Goal: Find contact information: Find contact information

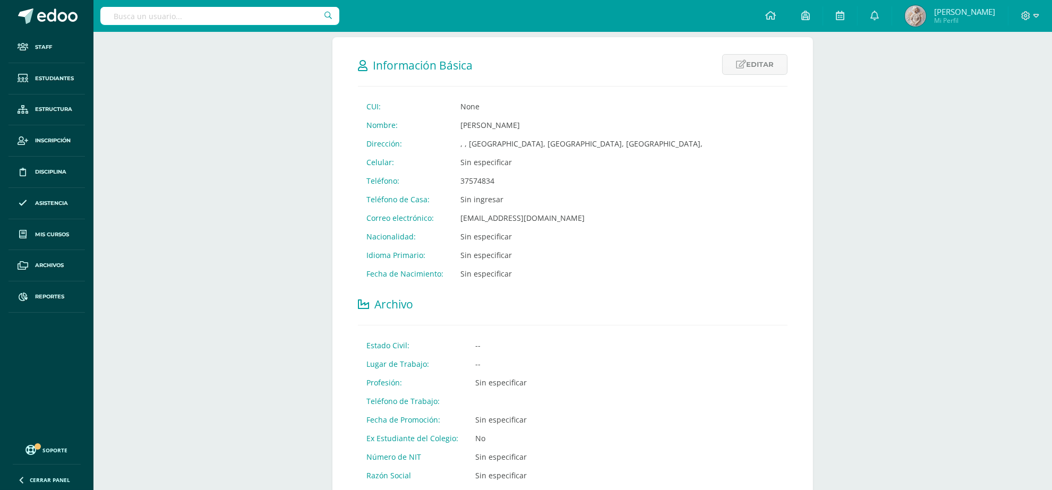
click at [274, 22] on input "text" at bounding box center [219, 16] width 239 height 18
type input "David zepeda"
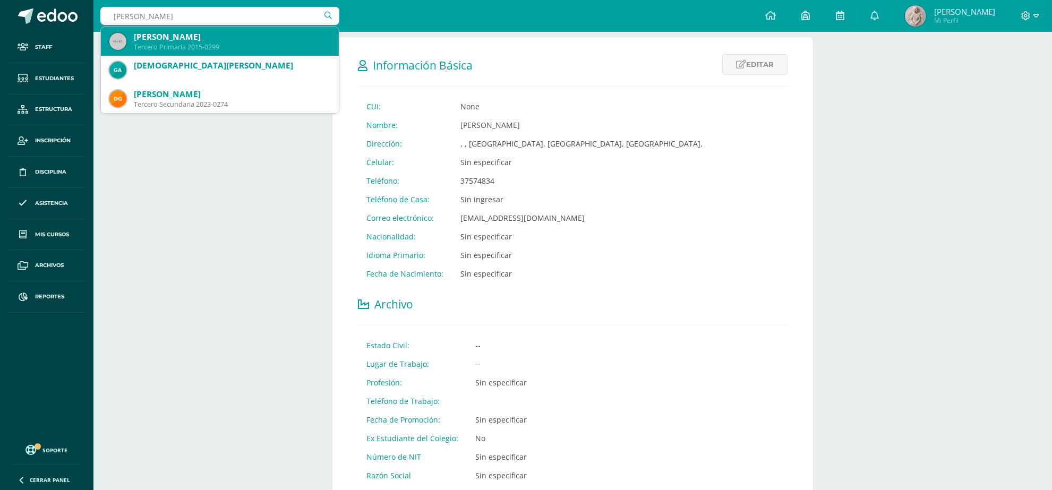
click at [181, 43] on div "Tercero Primaria 2015-0299" at bounding box center [232, 46] width 197 height 9
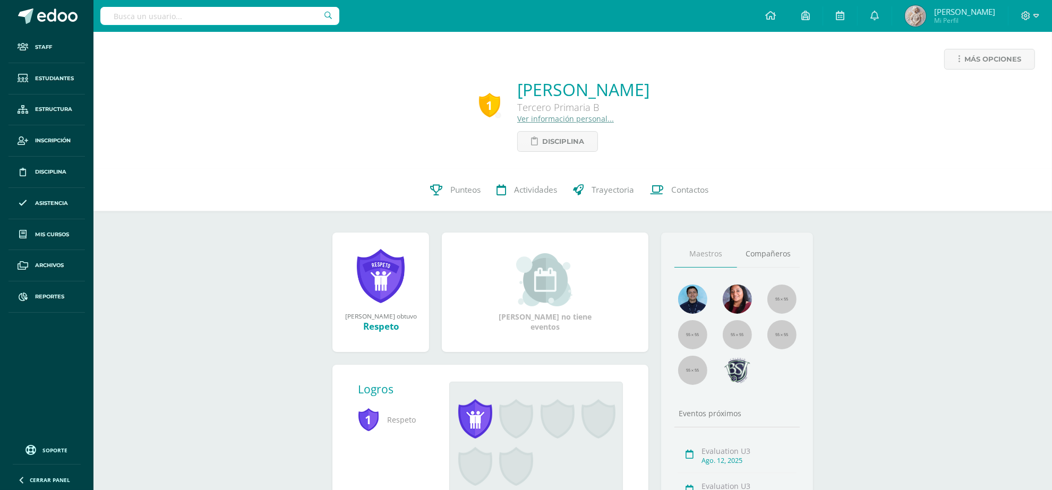
click at [517, 117] on link "Ver información personal..." at bounding box center [565, 119] width 97 height 10
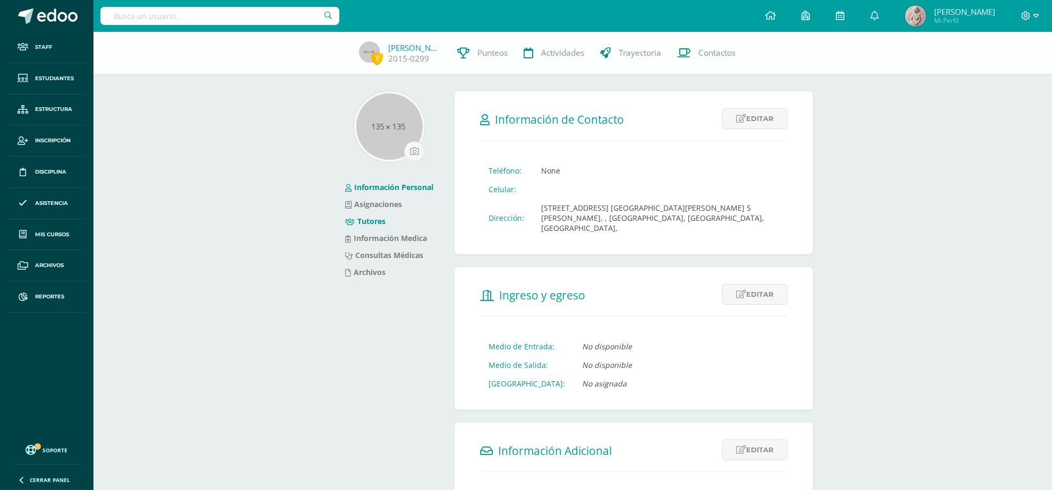
click at [378, 222] on link "Tutores" at bounding box center [365, 221] width 40 height 10
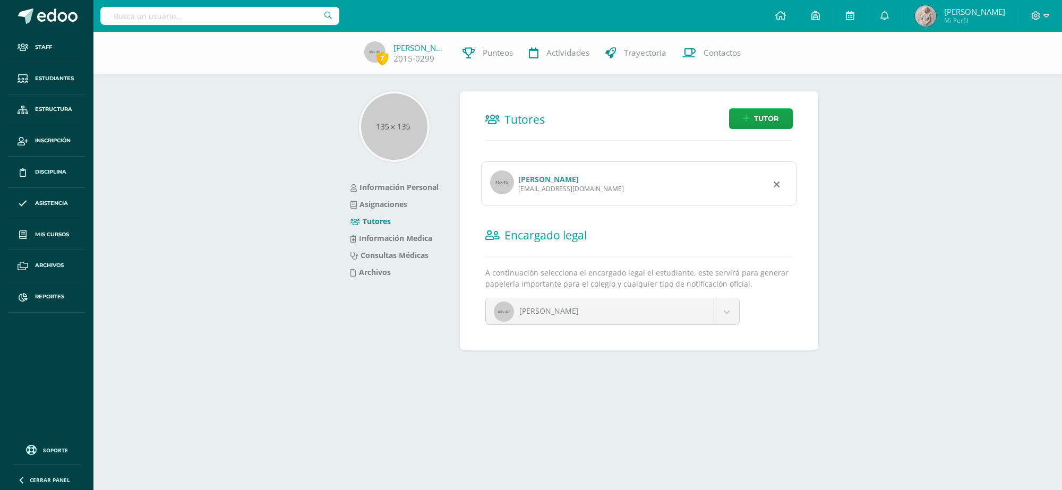
click at [540, 178] on link "Brenda Siomara Baca Chiroy" at bounding box center [548, 179] width 61 height 10
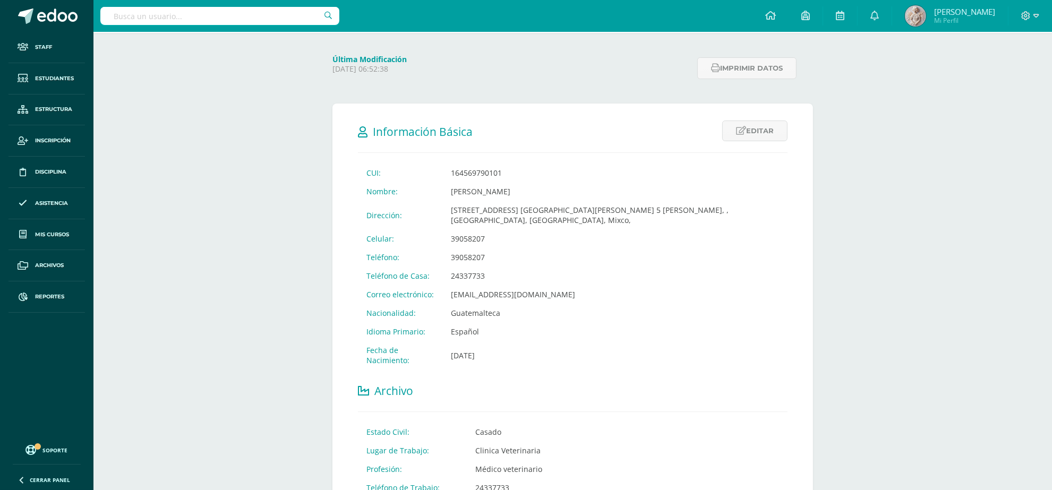
scroll to position [66, 0]
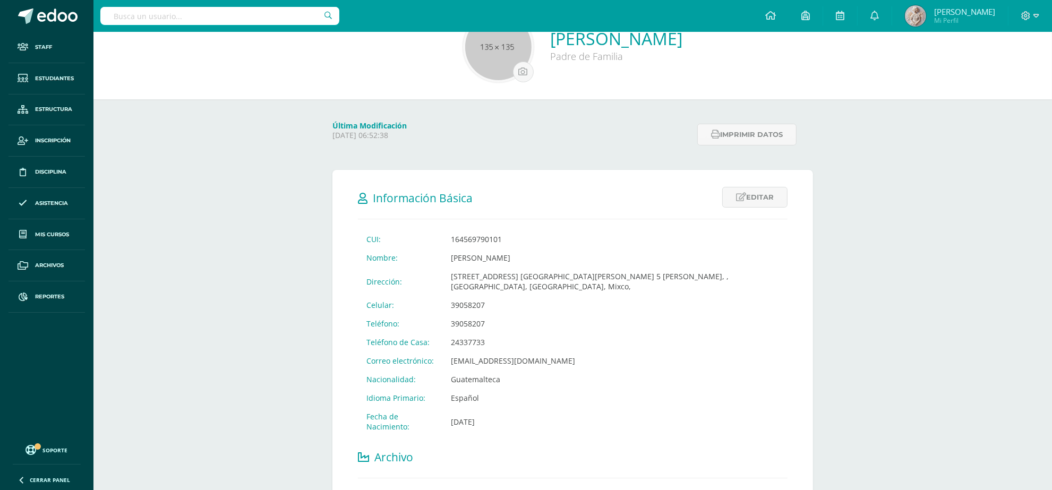
click at [252, 22] on input "text" at bounding box center [219, 16] width 239 height 18
type input "Lia solares"
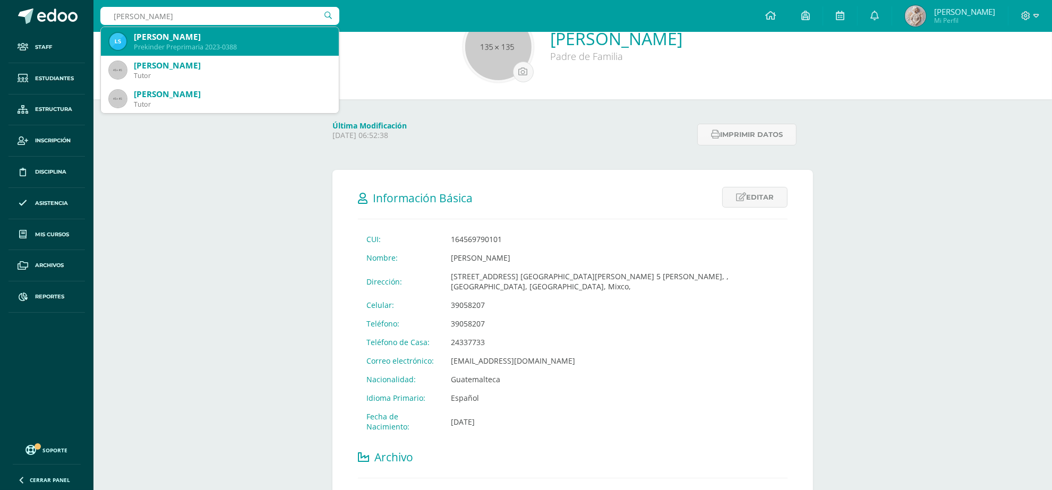
click at [245, 41] on div "Lia Isabela Solares Manzo" at bounding box center [232, 36] width 197 height 11
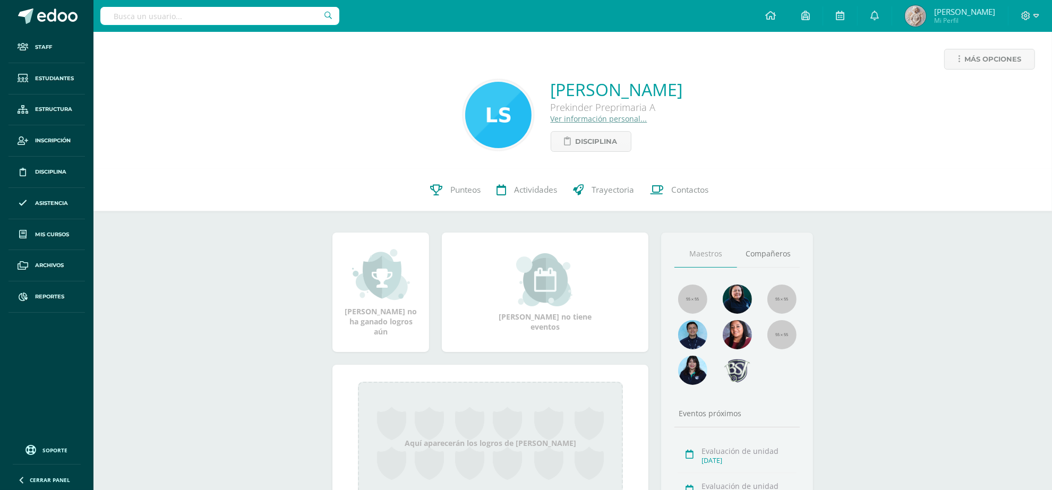
click at [559, 121] on link "Ver información personal..." at bounding box center [599, 119] width 97 height 10
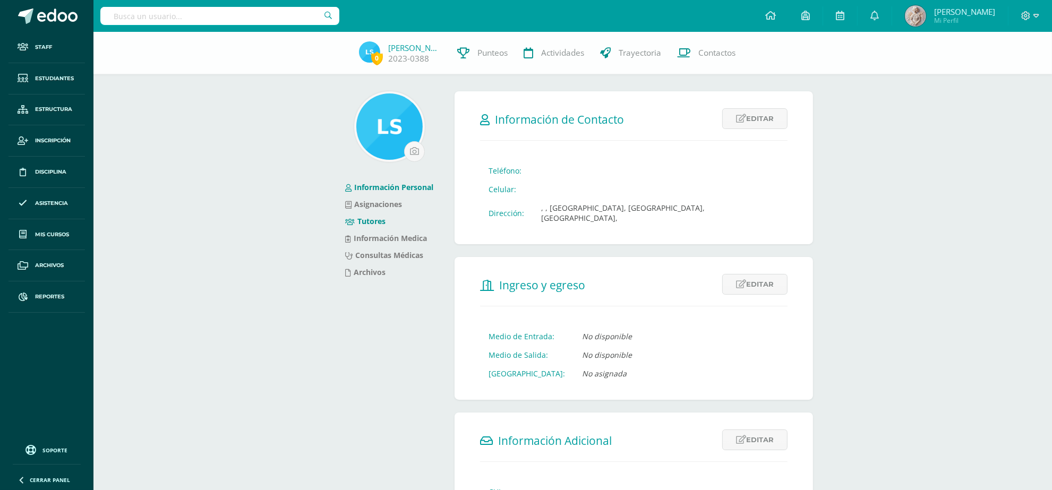
click at [373, 222] on link "Tutores" at bounding box center [365, 221] width 40 height 10
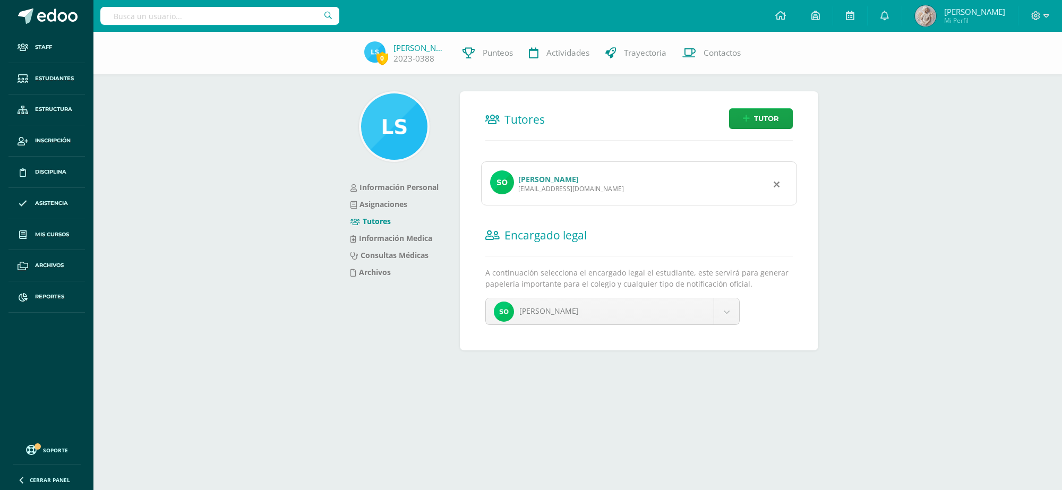
click at [539, 177] on link "[PERSON_NAME]" at bounding box center [548, 179] width 61 height 10
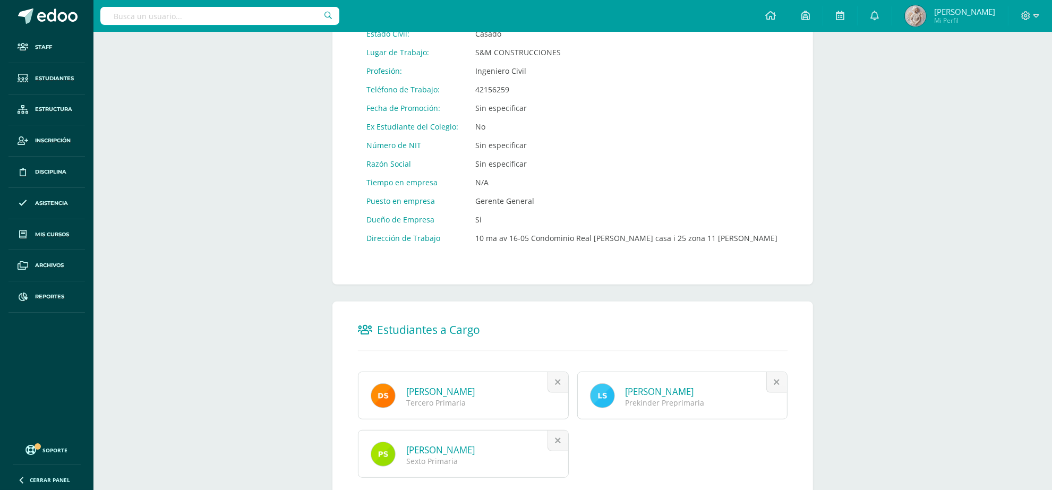
scroll to position [582, 0]
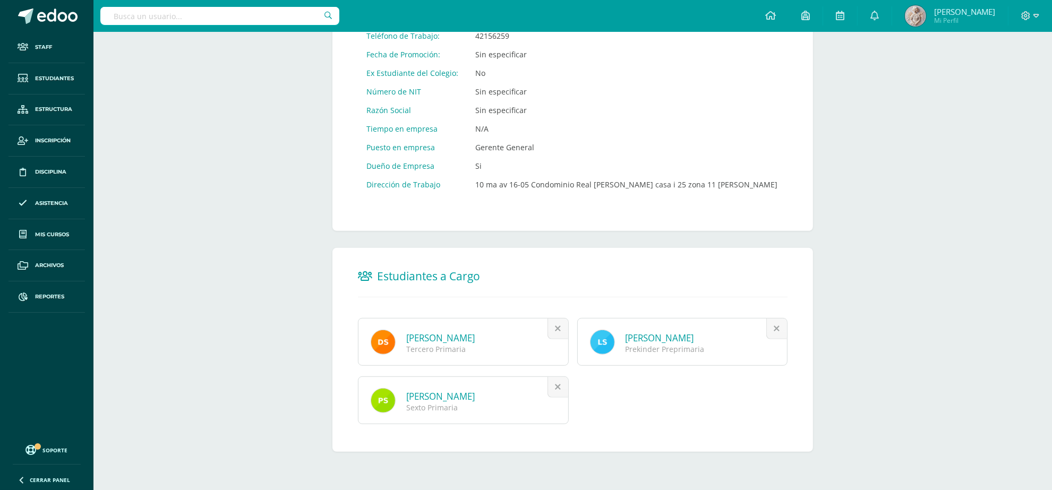
click at [230, 20] on input "text" at bounding box center [219, 16] width 239 height 18
click at [152, 16] on input "[PERSON_NAME]" at bounding box center [219, 16] width 239 height 18
type input "f"
type input "[PERSON_NAME]"
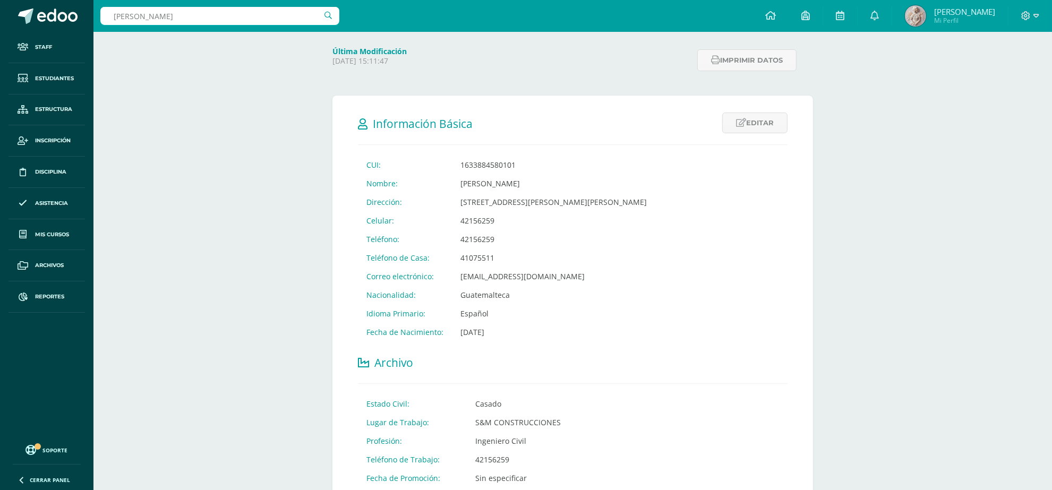
scroll to position [0, 0]
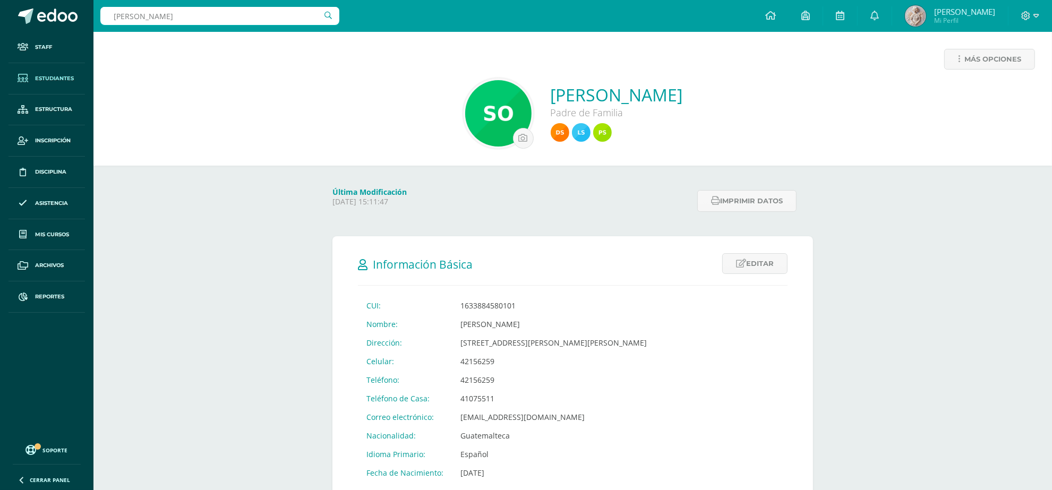
click at [52, 82] on span "Estudiantes" at bounding box center [54, 78] width 39 height 8
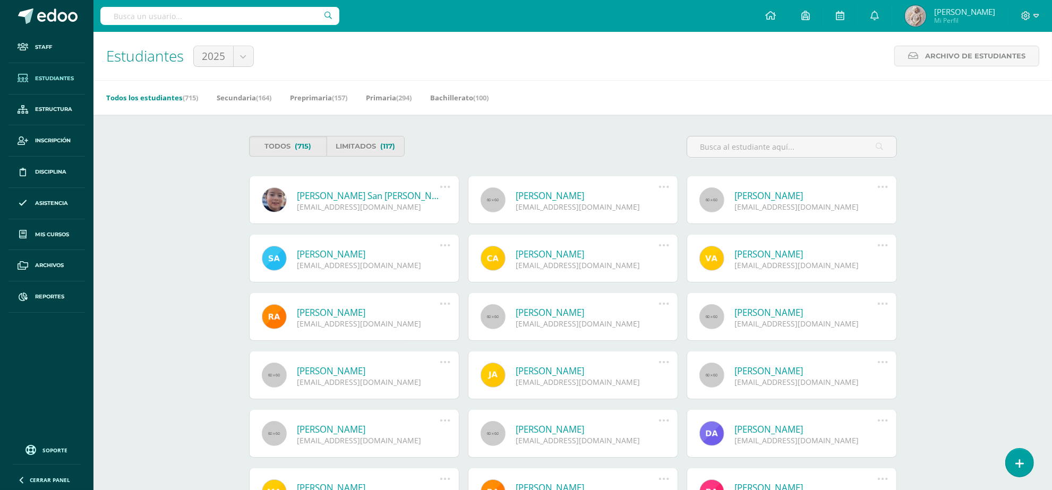
click at [195, 7] on input "text" at bounding box center [219, 16] width 239 height 18
click at [192, 22] on input "text" at bounding box center [219, 16] width 239 height 18
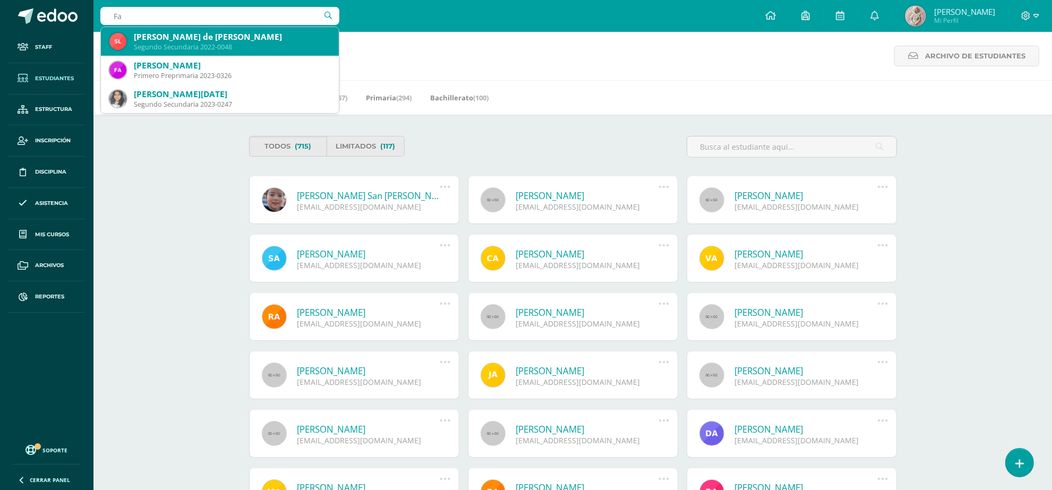
type input "F"
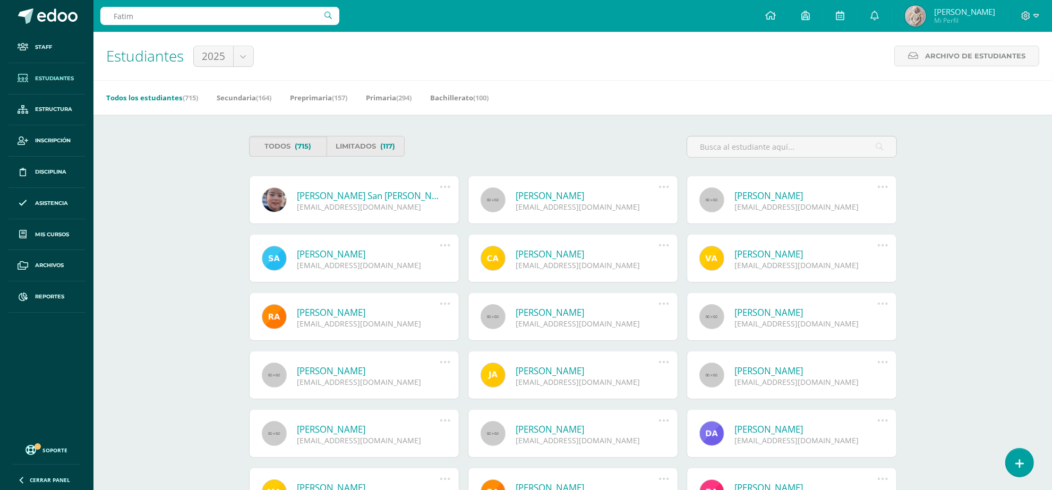
type input "Fatima"
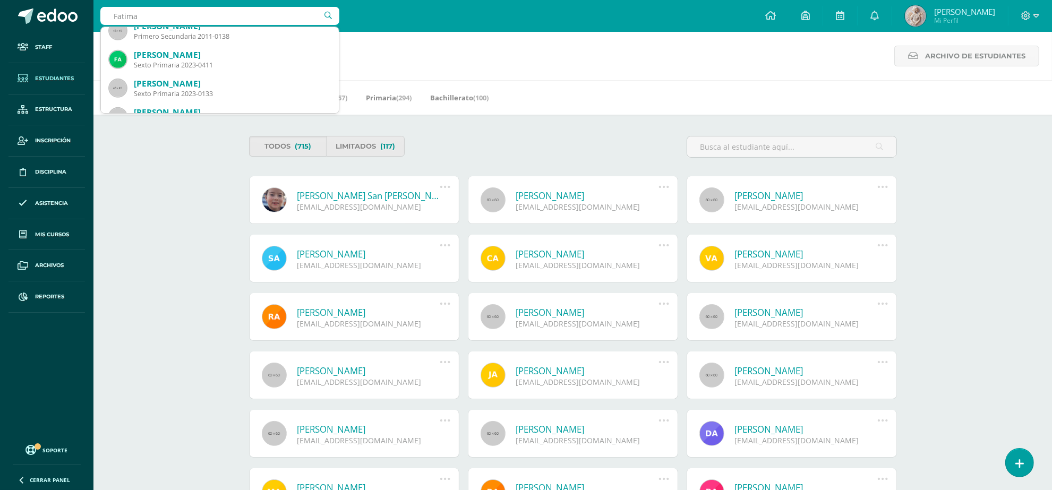
scroll to position [598, 0]
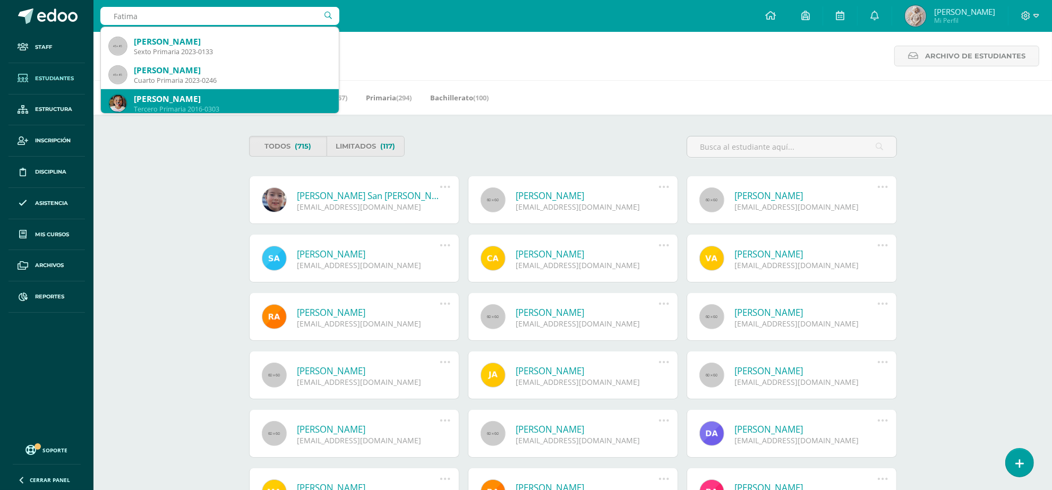
click at [205, 105] on div "Tercero Primaria 2016-0303" at bounding box center [232, 109] width 197 height 9
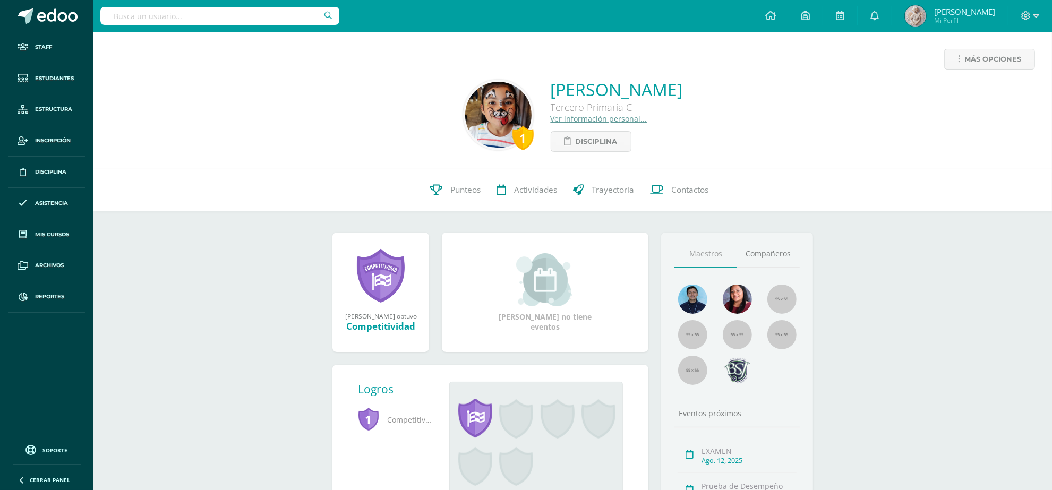
click at [584, 118] on link "Ver información personal..." at bounding box center [599, 119] width 97 height 10
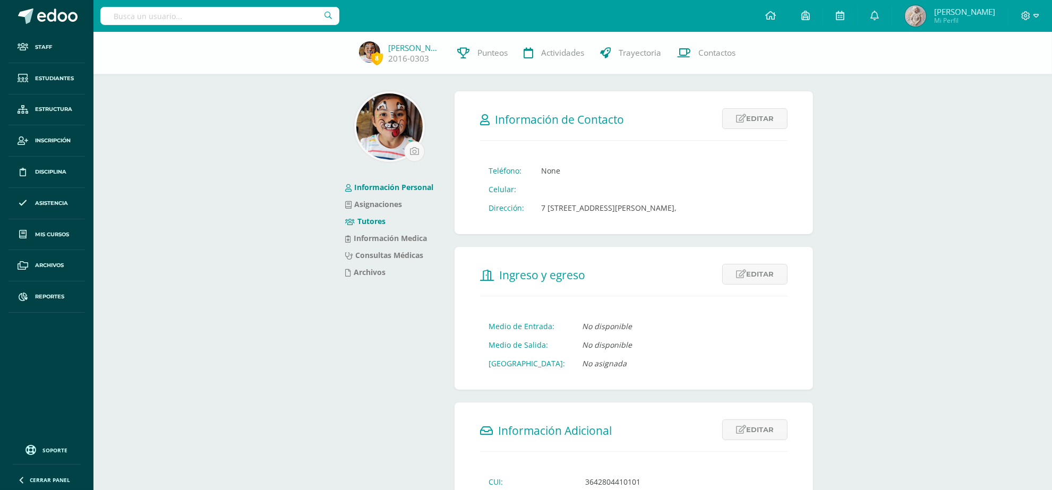
click at [360, 222] on link "Tutores" at bounding box center [365, 221] width 40 height 10
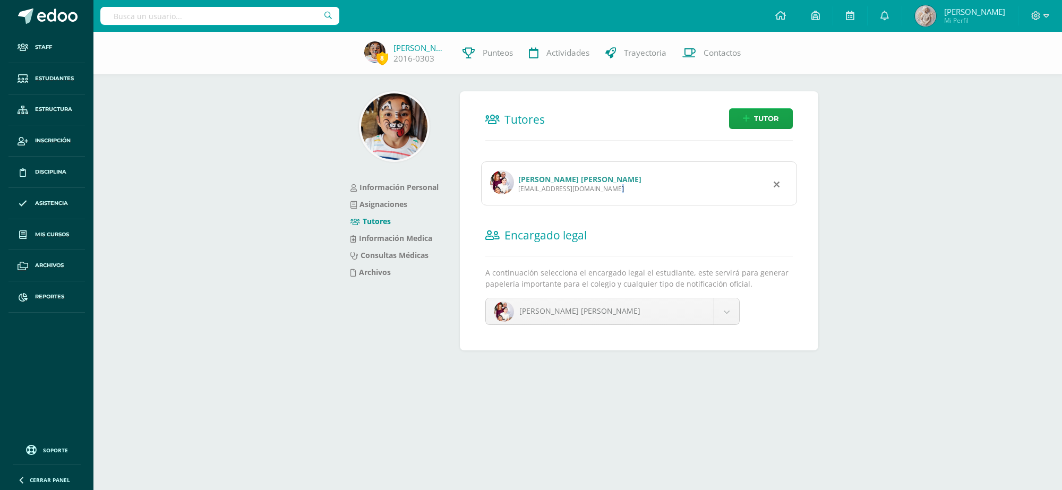
click at [547, 184] on div "[EMAIL_ADDRESS][DOMAIN_NAME]" at bounding box center [579, 188] width 123 height 9
click at [627, 184] on link "[PERSON_NAME] [PERSON_NAME]" at bounding box center [579, 179] width 123 height 10
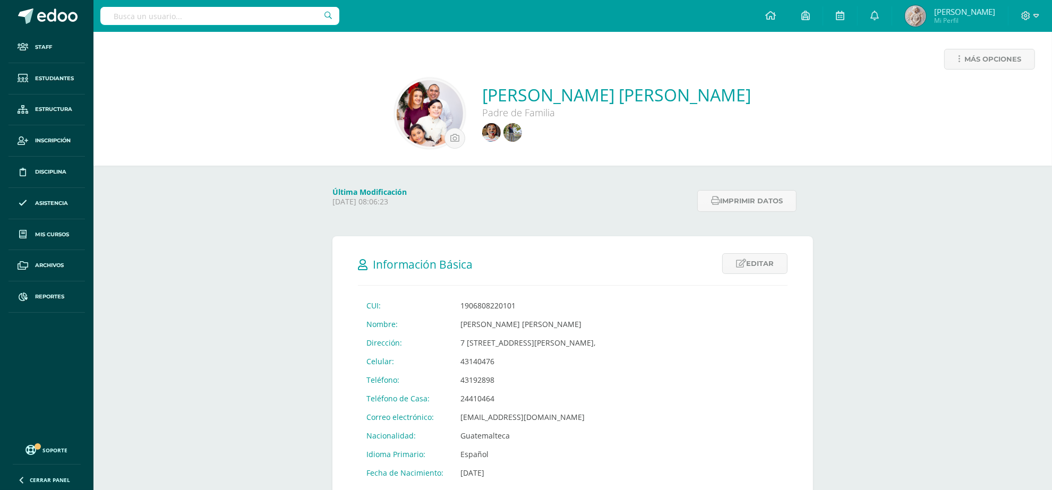
click at [424, 112] on img at bounding box center [430, 113] width 66 height 66
click at [445, 138] on input "file" at bounding box center [455, 139] width 20 height 20
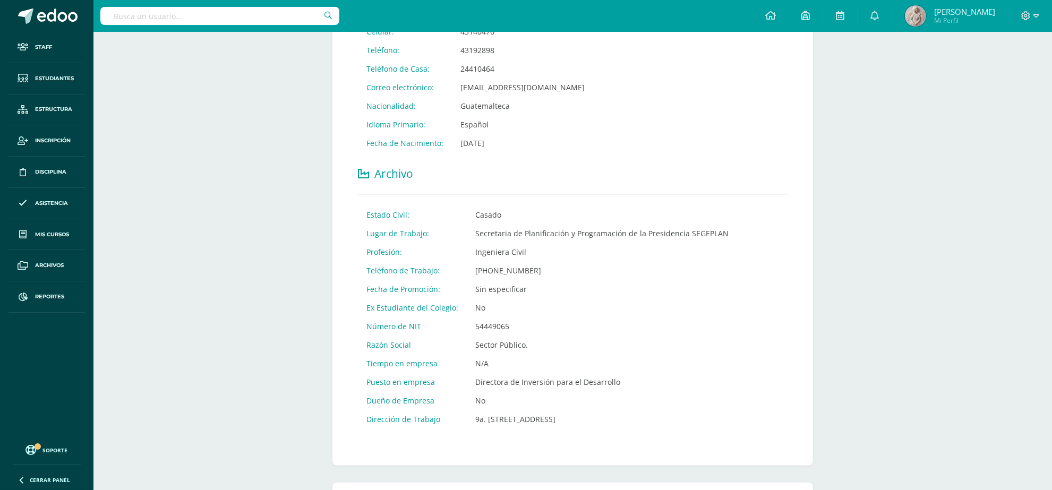
scroll to position [324, 0]
